Goal: Information Seeking & Learning: Find specific fact

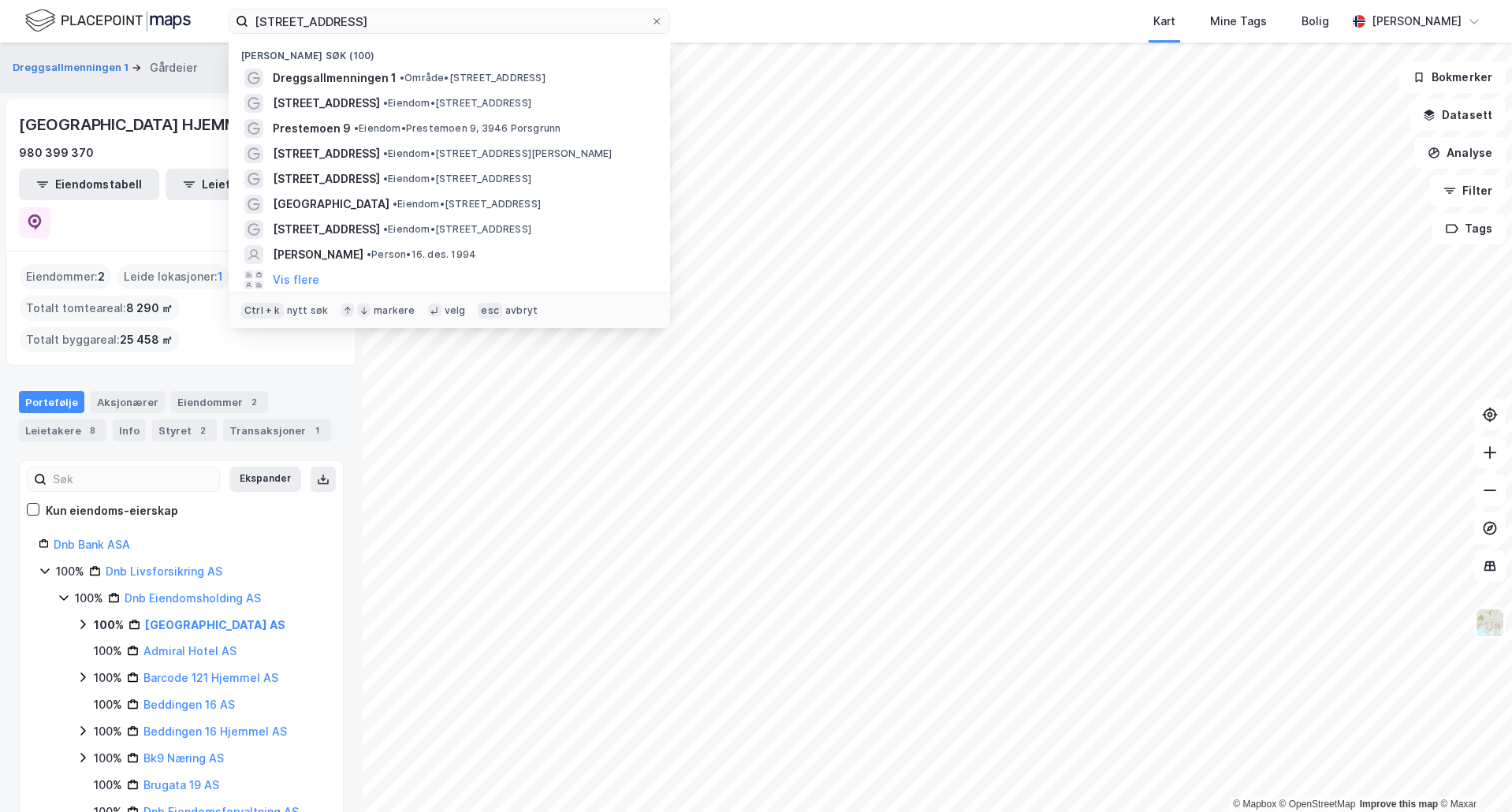
click at [478, 25] on input "[STREET_ADDRESS]" at bounding box center [450, 21] width 402 height 24
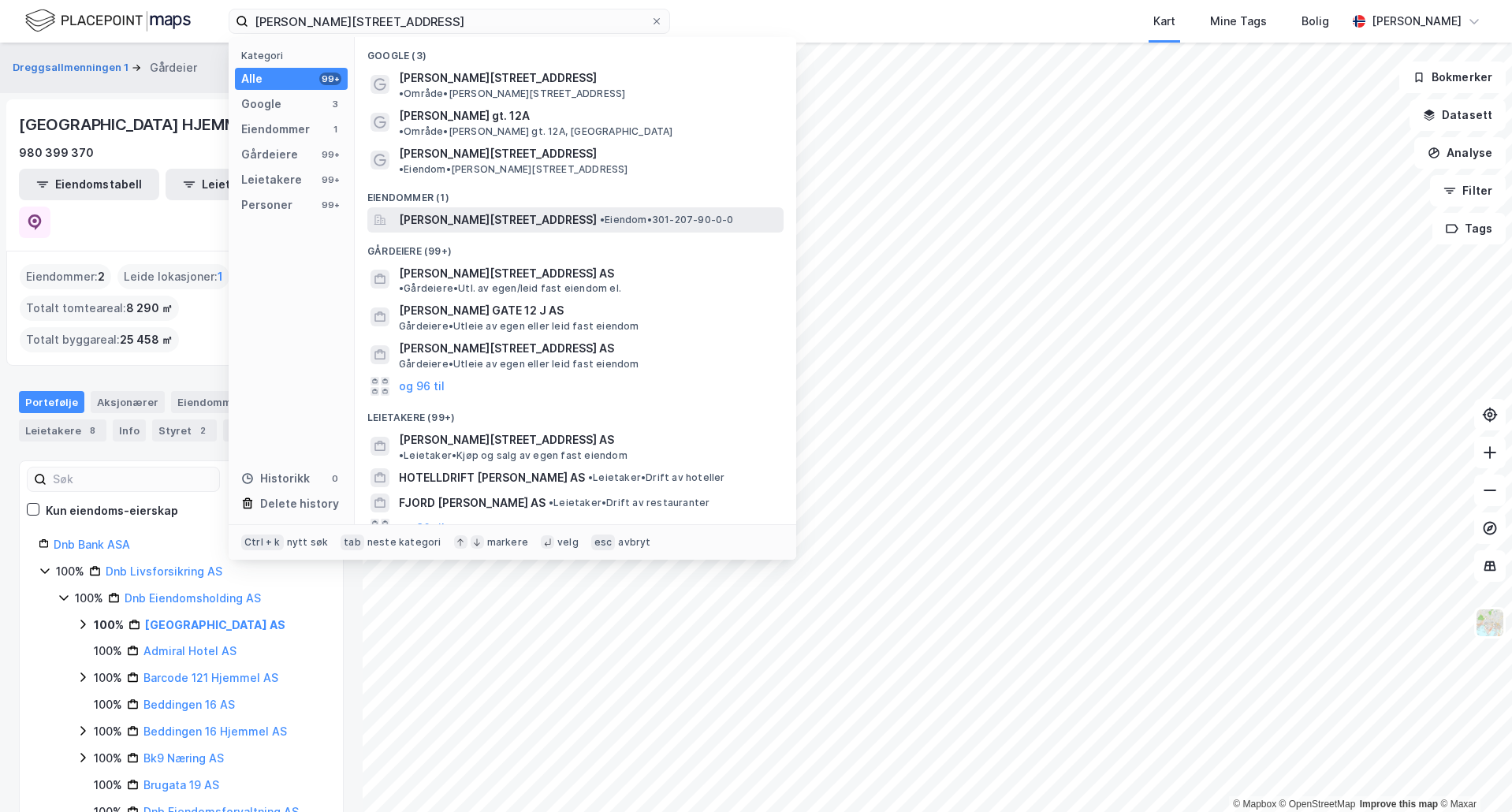
type input "[PERSON_NAME][STREET_ADDRESS]"
click at [463, 208] on div "[PERSON_NAME][STREET_ADDRESS] • Eiendom • 301-207-90-0-0" at bounding box center [575, 220] width 416 height 25
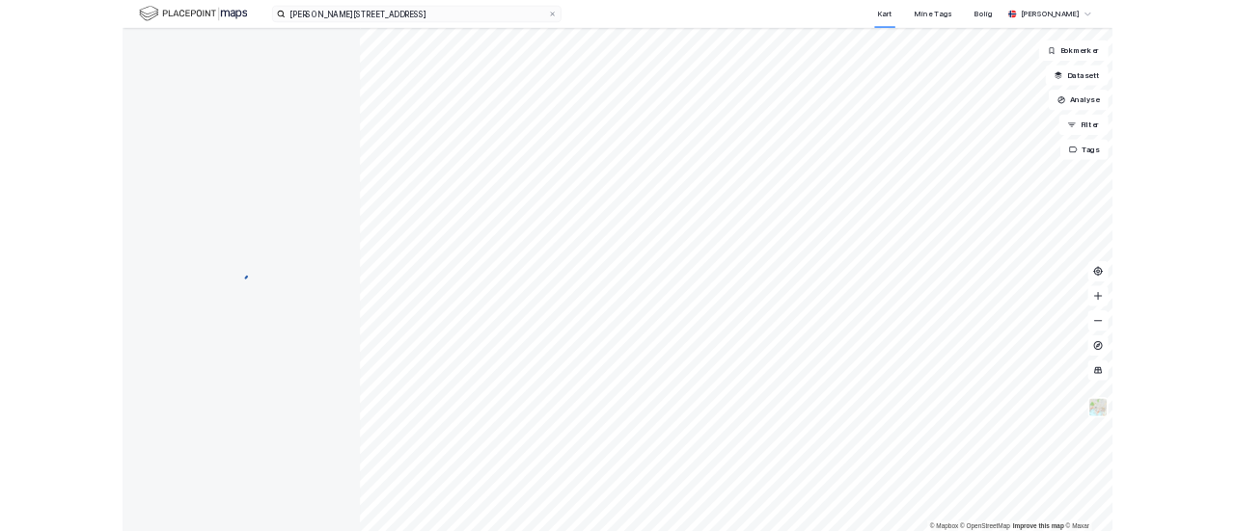
scroll to position [16, 0]
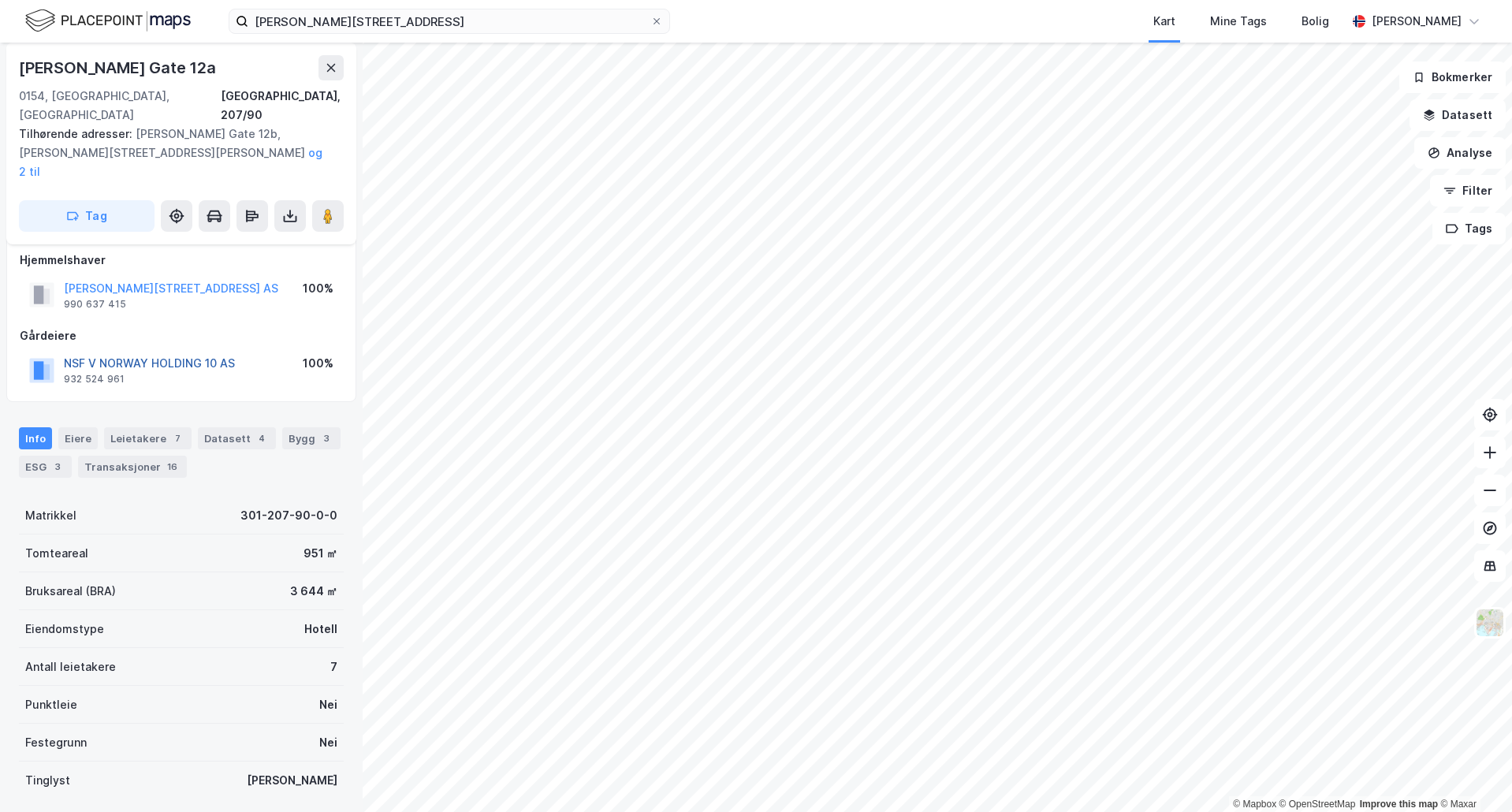
click at [0, 0] on button "NSF V NORWAY HOLDING 10 AS" at bounding box center [0, 0] width 0 height 0
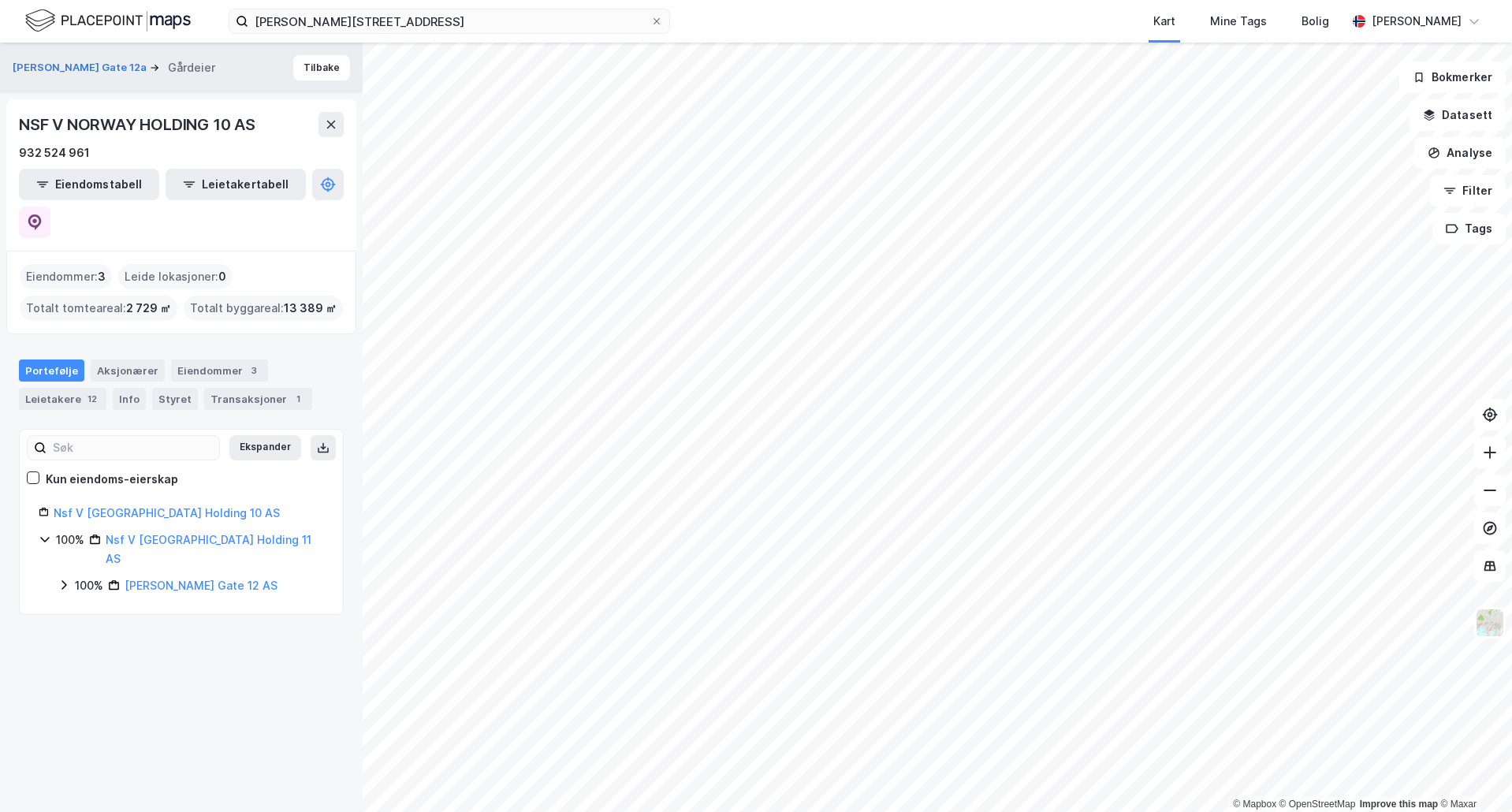
click at [63, 579] on icon at bounding box center [63, 585] width 12 height 12
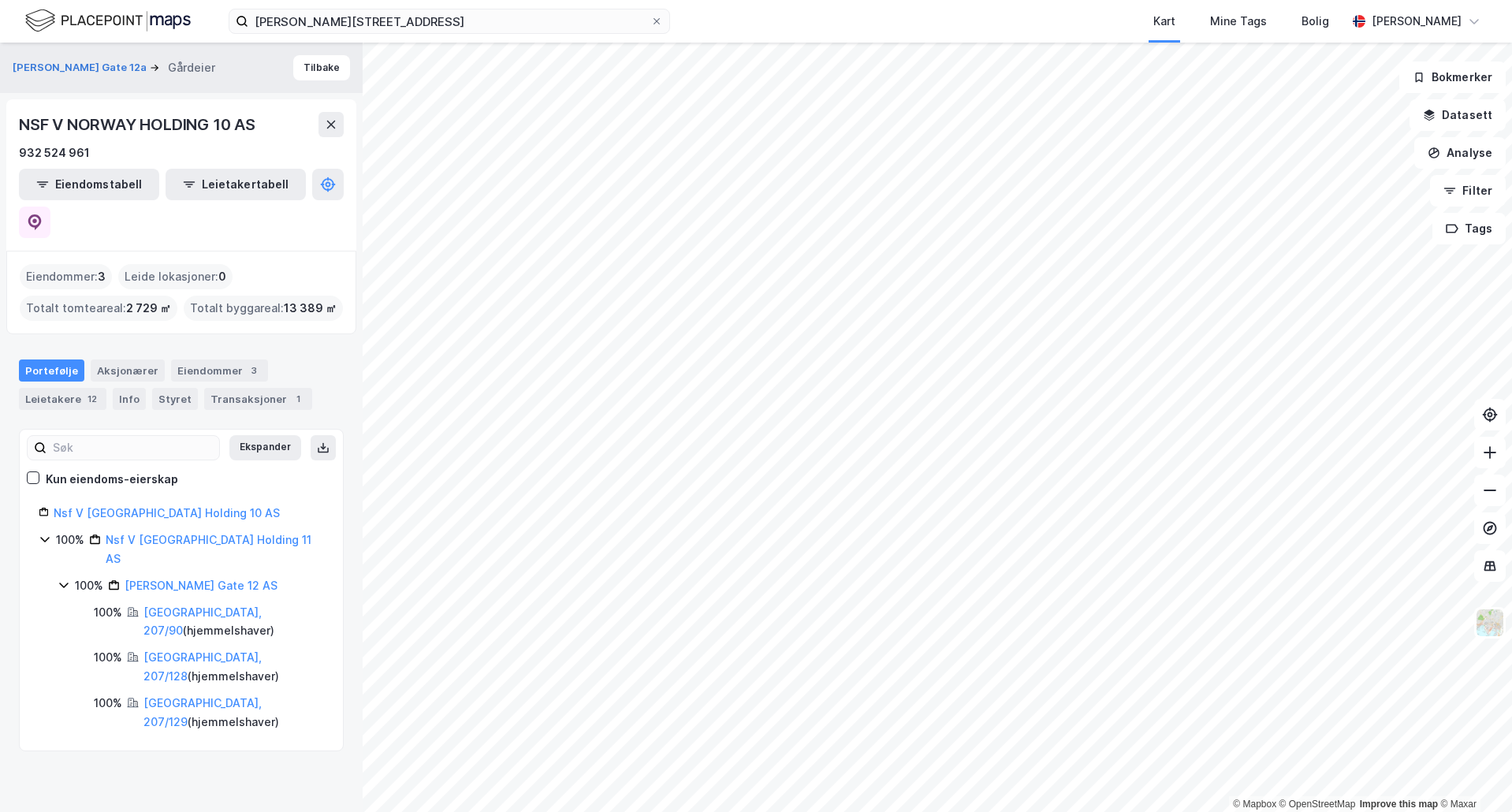
click at [44, 533] on icon at bounding box center [44, 539] width 12 height 12
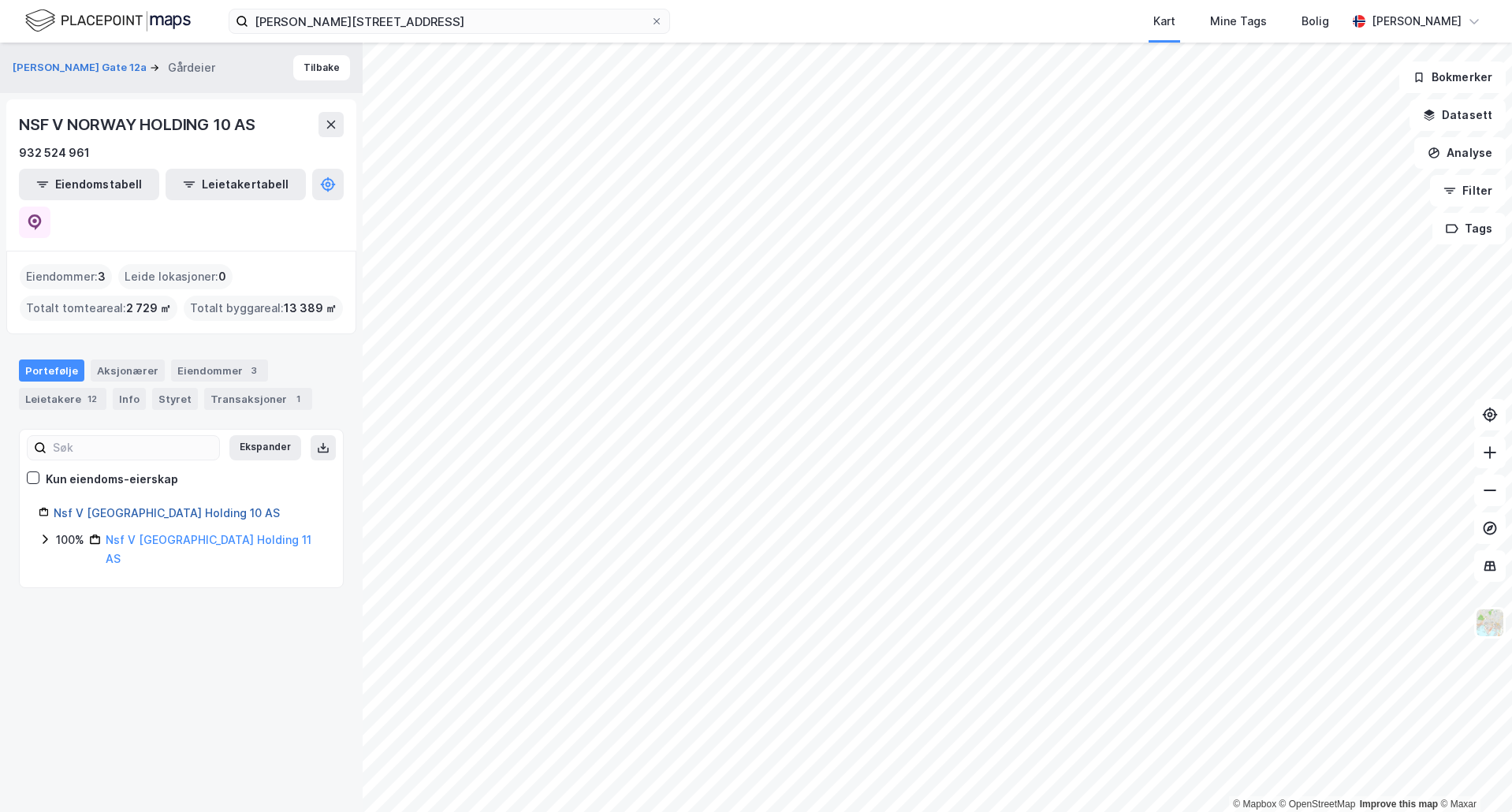
click at [123, 506] on link "Nsf V [GEOGRAPHIC_DATA] Holding 10 AS" at bounding box center [167, 513] width 226 height 13
click at [51, 207] on button at bounding box center [34, 222] width 32 height 32
